Goal: Information Seeking & Learning: Learn about a topic

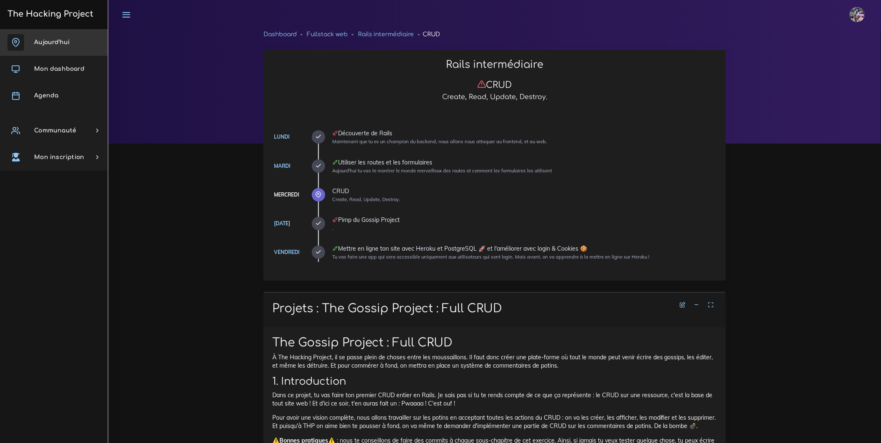
click at [66, 36] on link "Aujourd'hui" at bounding box center [54, 42] width 108 height 27
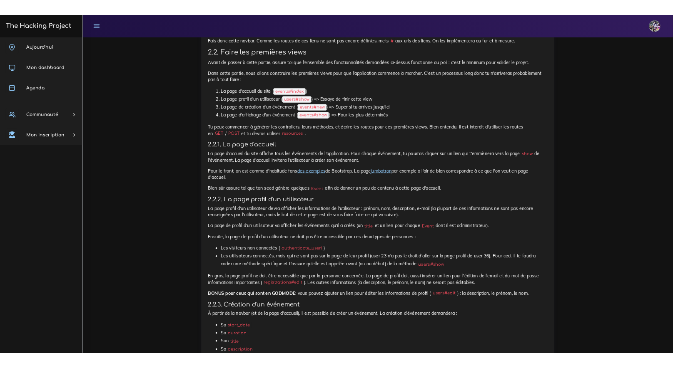
scroll to position [702, 0]
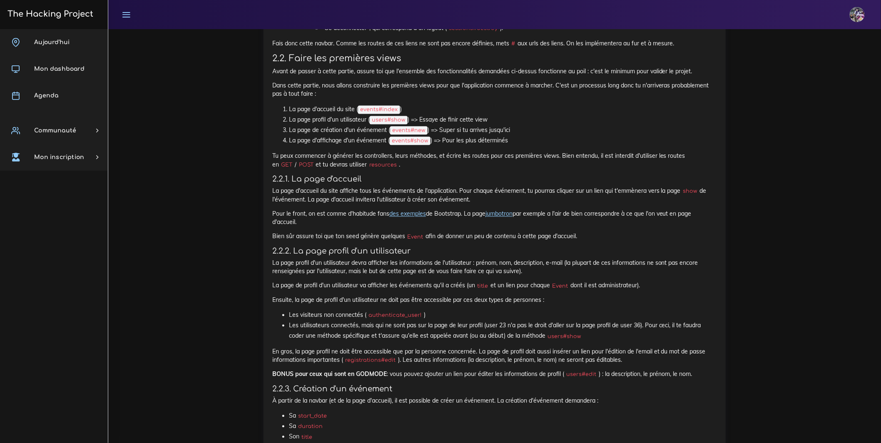
click at [512, 217] on link "jumbotron" at bounding box center [498, 213] width 27 height 7
click at [438, 226] on p "Pour le front, on est comme d'habitude fans des exemples de Bootstrap. La page …" at bounding box center [494, 217] width 445 height 17
click at [426, 217] on link "des exemples" at bounding box center [407, 213] width 37 height 7
click at [537, 240] on p "Bien sûr assure toi que ton seed génère quelques Event afin de donner un peu de…" at bounding box center [494, 236] width 445 height 8
click at [580, 226] on p "Pour le front, on est comme d'habitude fans des exemples de Bootstrap. La page …" at bounding box center [494, 217] width 445 height 17
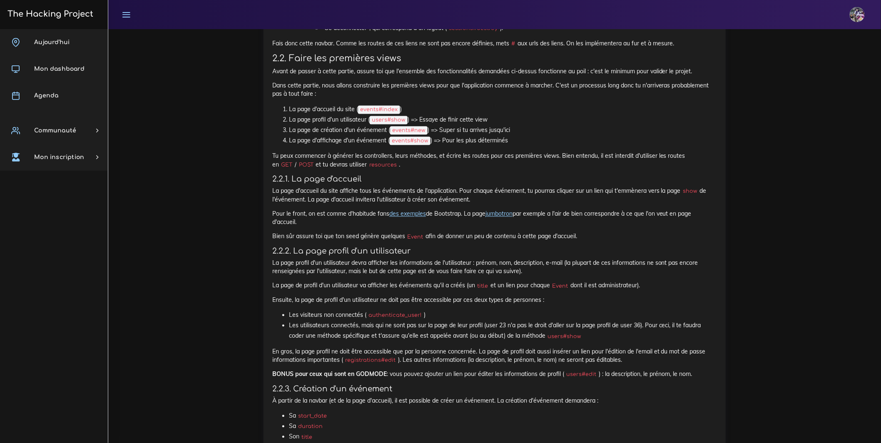
drag, startPoint x: 274, startPoint y: 303, endPoint x: 647, endPoint y: 300, distance: 373.4
click at [647, 240] on p "Bien sûr assure toi que ton seed génère quelques Event afin de donner un peu de…" at bounding box center [494, 236] width 445 height 8
click at [701, 276] on p "La page profil d'un utilisateur devra afficher les informations de l'utilisateu…" at bounding box center [494, 267] width 445 height 17
drag, startPoint x: 335, startPoint y: 288, endPoint x: 380, endPoint y: 239, distance: 66.0
click at [335, 226] on p "Pour le front, on est comme d'habitude fans des exemples de Bootstrap. La page …" at bounding box center [494, 217] width 445 height 17
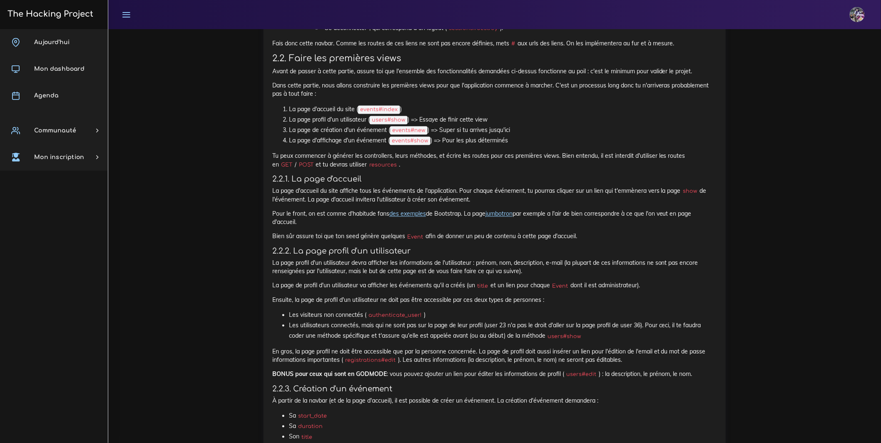
click at [512, 217] on link "jumbotron" at bounding box center [498, 213] width 27 height 7
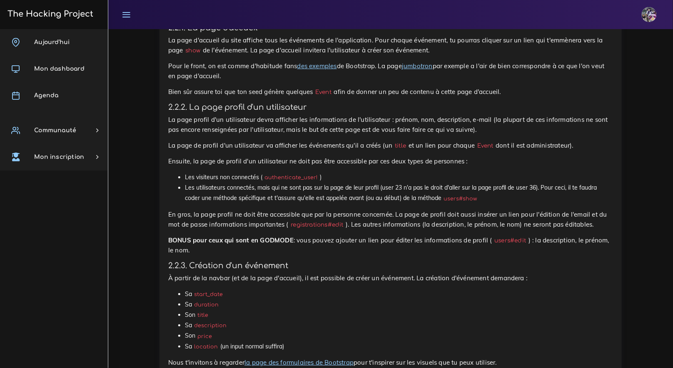
scroll to position [905, 0]
click at [248, 157] on div "Eventbrite : Devise, PWA et premières views Maintenant que tu as un backend sol…" at bounding box center [390, 37] width 445 height 1146
drag, startPoint x: 201, startPoint y: 159, endPoint x: 168, endPoint y: 139, distance: 38.5
click at [201, 159] on div "Eventbrite : Devise, PWA et premières views Maintenant que tu as un backend sol…" at bounding box center [390, 37] width 445 height 1146
drag, startPoint x: 168, startPoint y: 147, endPoint x: 596, endPoint y: 153, distance: 427.6
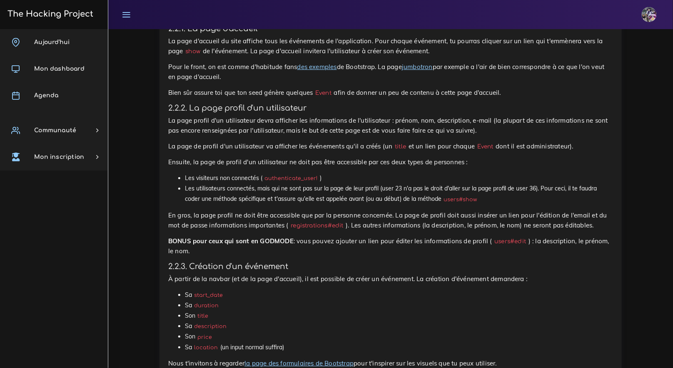
click at [596, 152] on p "La page de profil d'un utilisateur va afficher les événements qu'il a créés (un…" at bounding box center [390, 147] width 445 height 10
copy p "La page de profil d'un utilisateur va afficher les événements qu'il a créés (un…"
drag, startPoint x: 277, startPoint y: 156, endPoint x: 291, endPoint y: 155, distance: 13.8
click at [277, 156] on div "Eventbrite : Devise, PWA et premières views Maintenant que tu as un backend sol…" at bounding box center [390, 37] width 445 height 1146
click at [342, 136] on p "La page profil d'un utilisateur devra afficher les informations de l'utilisateu…" at bounding box center [390, 126] width 445 height 20
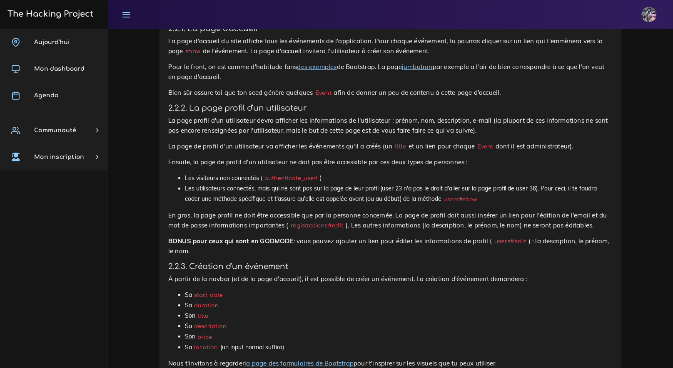
click at [208, 159] on div "Eventbrite : Devise, PWA et premières views Maintenant que tu as un backend sol…" at bounding box center [390, 37] width 445 height 1146
click at [217, 156] on div "Eventbrite : Devise, PWA et premières views Maintenant que tu as un backend sol…" at bounding box center [390, 37] width 445 height 1146
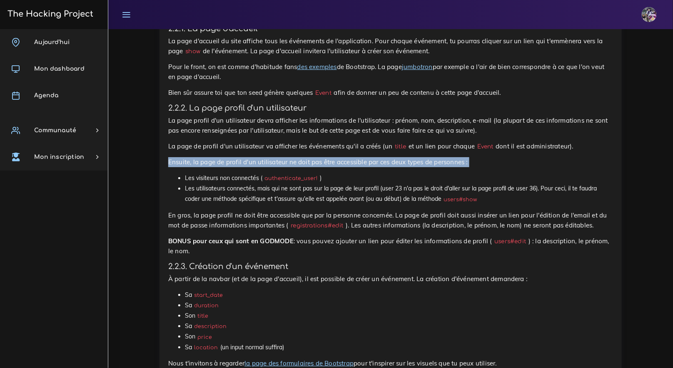
click at [217, 156] on div "Eventbrite : Devise, PWA et premières views Maintenant que tu as un backend sol…" at bounding box center [390, 37] width 445 height 1146
click at [248, 167] on p "Ensuite, la page de profil d'un utilisateur ne doit pas être accessible par ces…" at bounding box center [390, 162] width 445 height 10
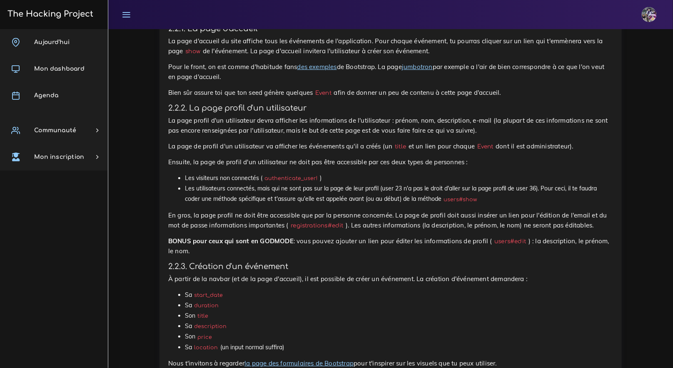
click at [266, 184] on li "Les visiteurs non connectés ( authenticate_user! )" at bounding box center [399, 178] width 428 height 10
click at [261, 169] on div "Eventbrite : Devise, PWA et premières views Maintenant que tu as un backend sol…" at bounding box center [390, 37] width 445 height 1146
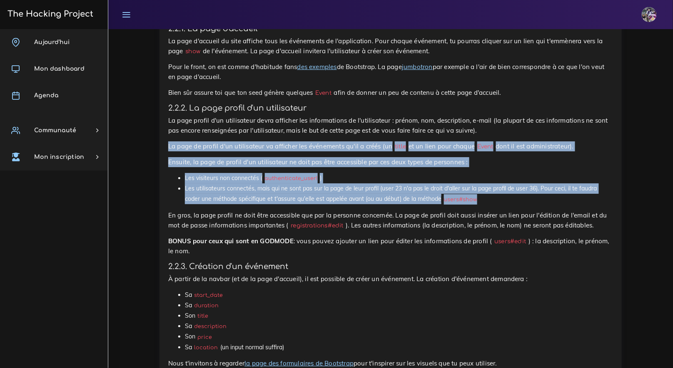
drag, startPoint x: 168, startPoint y: 147, endPoint x: 582, endPoint y: 204, distance: 418.1
click at [582, 204] on div "Eventbrite : Devise, PWA et premières views Maintenant que tu as un backend sol…" at bounding box center [390, 37] width 445 height 1146
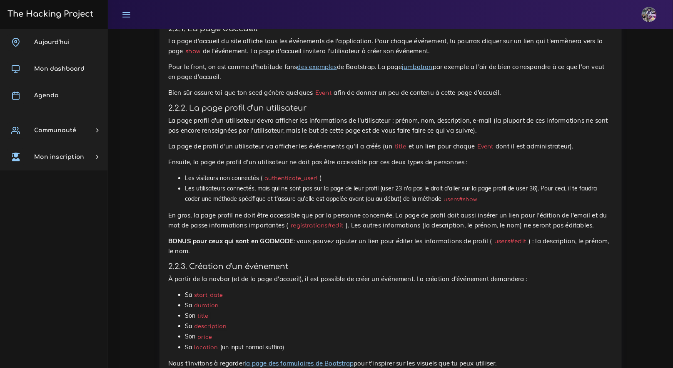
drag, startPoint x: 546, startPoint y: 171, endPoint x: 562, endPoint y: 162, distance: 17.5
click at [546, 171] on div "Eventbrite : Devise, PWA et premières views Maintenant que tu as un backend sol…" at bounding box center [390, 37] width 445 height 1146
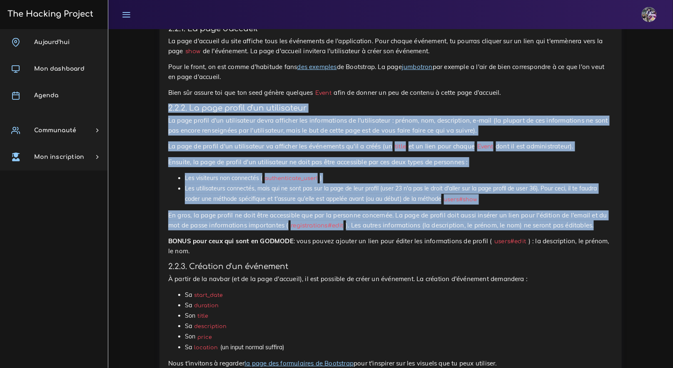
drag, startPoint x: 169, startPoint y: 108, endPoint x: 574, endPoint y: 211, distance: 418.7
copy div "2.2.2. La page profil d'un utilisateur La page profil d'un utilisateur devra af…"
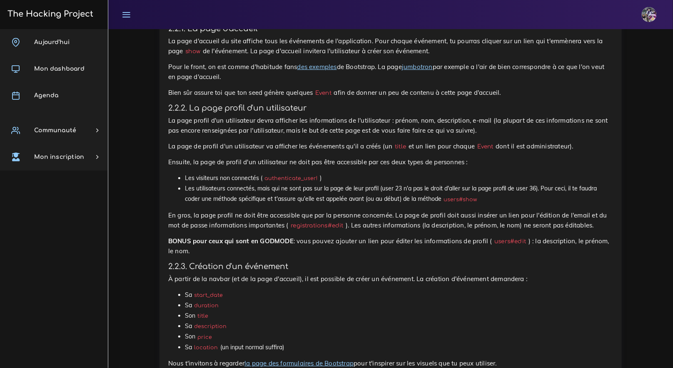
click at [258, 202] on li "Les utilisateurs connectés, mais qui ne sont pas sur la page de leur profil (us…" at bounding box center [399, 194] width 428 height 21
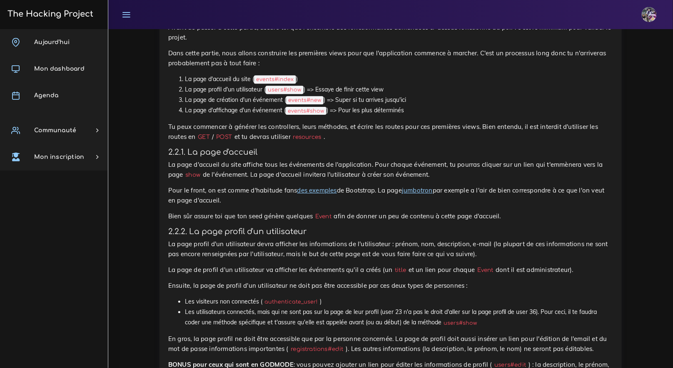
scroll to position [830, 0]
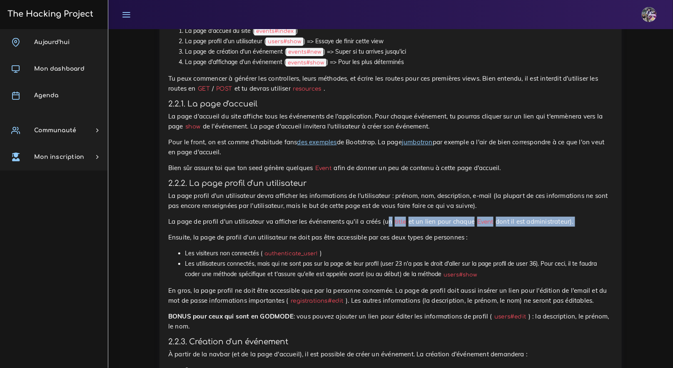
drag, startPoint x: 387, startPoint y: 226, endPoint x: 425, endPoint y: 230, distance: 38.9
click at [425, 230] on div "Eventbrite : Devise, PWA et premières views Maintenant que tu as un backend sol…" at bounding box center [390, 112] width 445 height 1146
click at [428, 229] on div "Eventbrite : Devise, PWA et premières views Maintenant que tu as un backend sol…" at bounding box center [390, 112] width 445 height 1146
